Goal: Check status: Check status

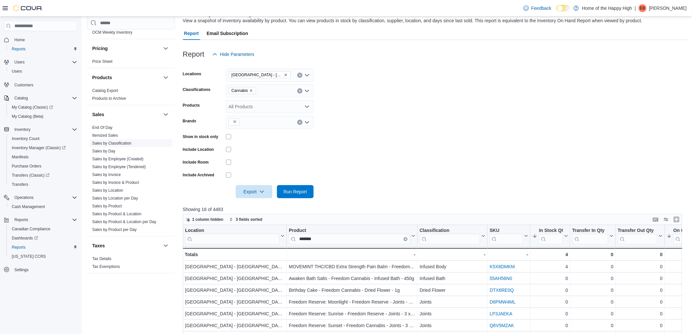
scroll to position [182, 0]
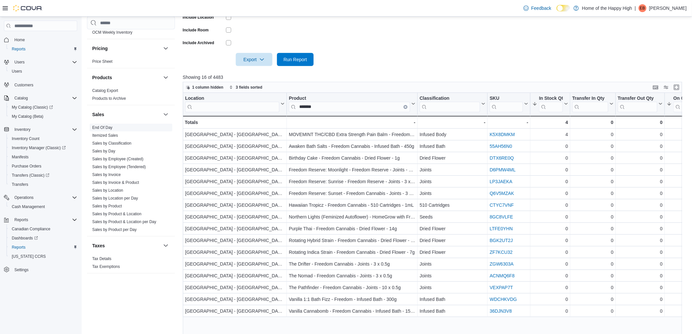
click at [103, 126] on link "End Of Day" at bounding box center [102, 127] width 20 height 5
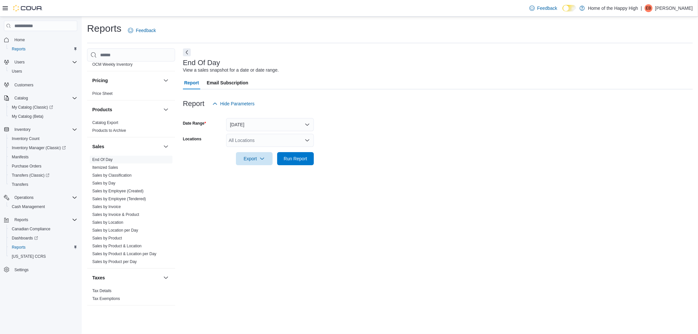
click at [243, 144] on div "All Locations" at bounding box center [270, 140] width 88 height 13
type input "******"
click at [251, 151] on icon "Choose from the following options" at bounding box center [248, 151] width 5 height 5
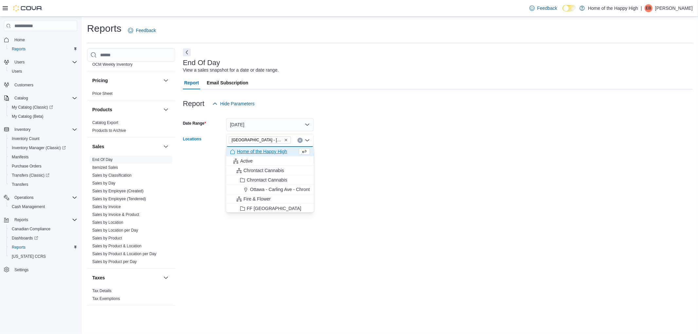
drag, startPoint x: 471, startPoint y: 116, endPoint x: 344, endPoint y: 153, distance: 131.8
click at [462, 123] on form "Date Range [DATE] Locations [GEOGRAPHIC_DATA] - [GEOGRAPHIC_DATA] - Fire & Flow…" at bounding box center [438, 137] width 510 height 55
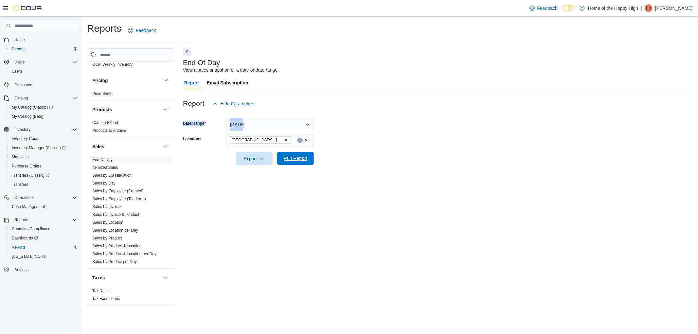
click at [305, 157] on span "Run Report" at bounding box center [296, 158] width 24 height 7
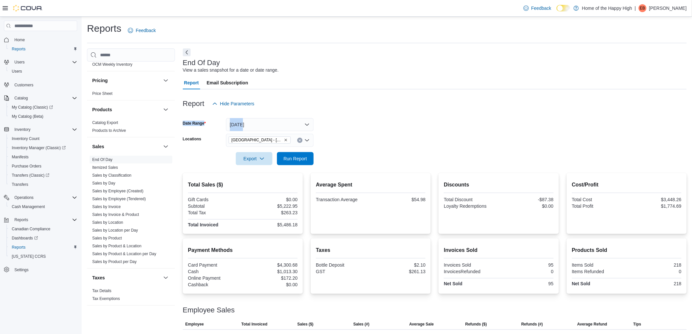
click at [400, 118] on div at bounding box center [435, 114] width 504 height 8
